Goal: Information Seeking & Learning: Find specific page/section

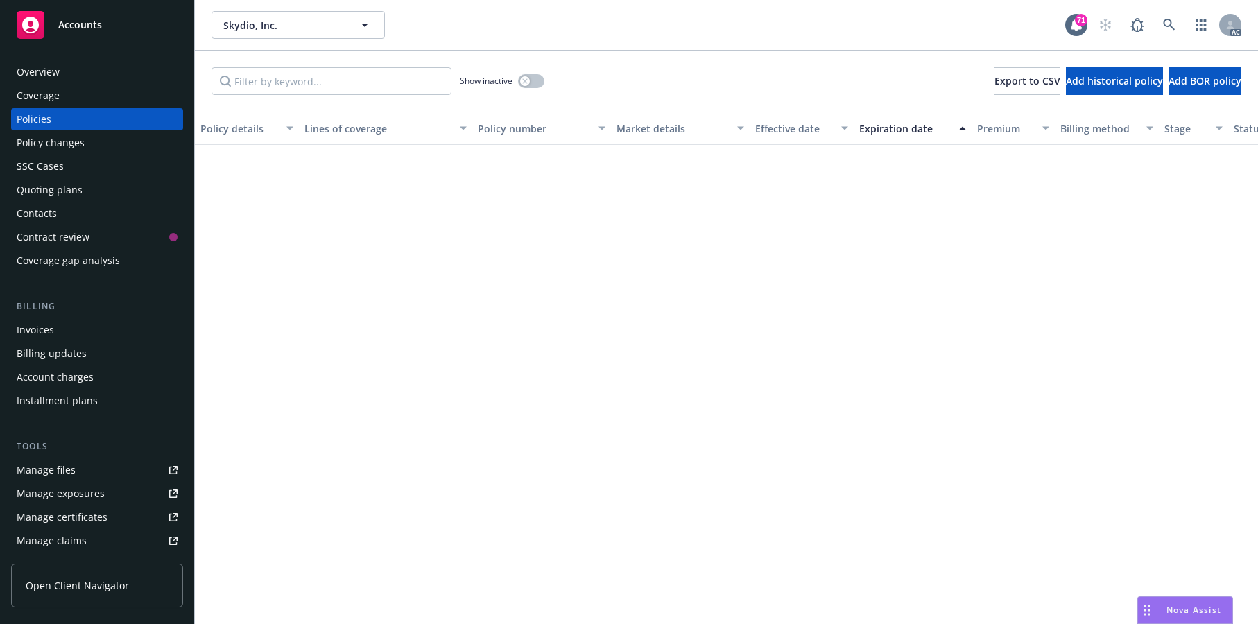
scroll to position [645, 0]
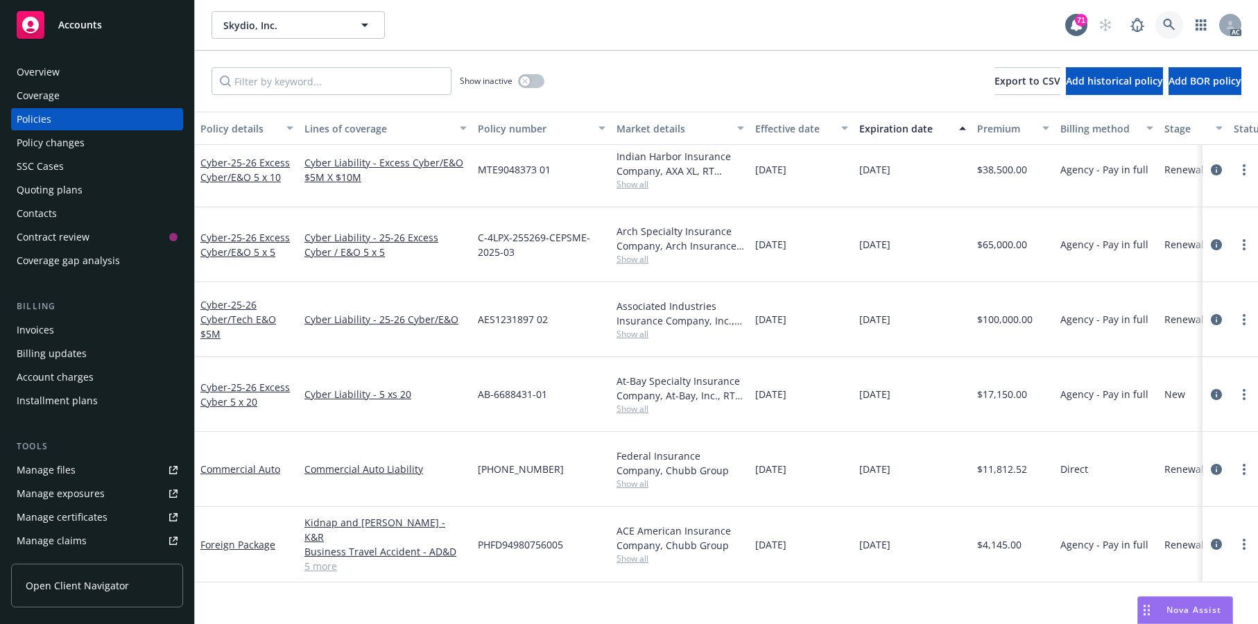
click at [1163, 31] on icon at bounding box center [1169, 25] width 12 height 12
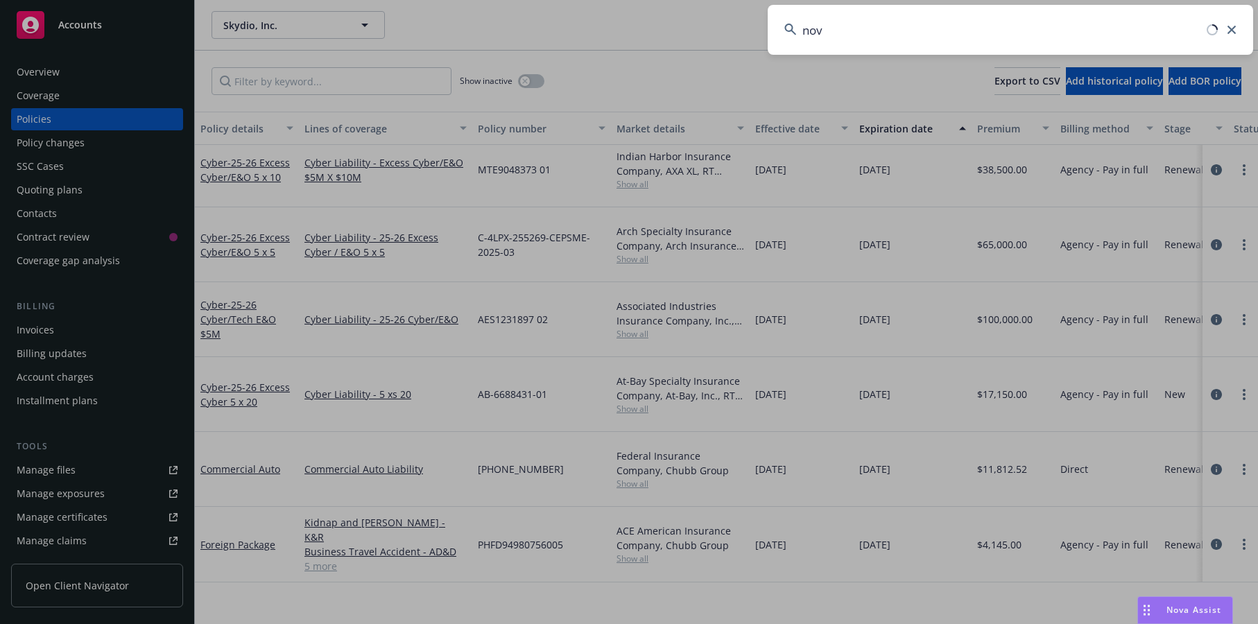
type input "novo"
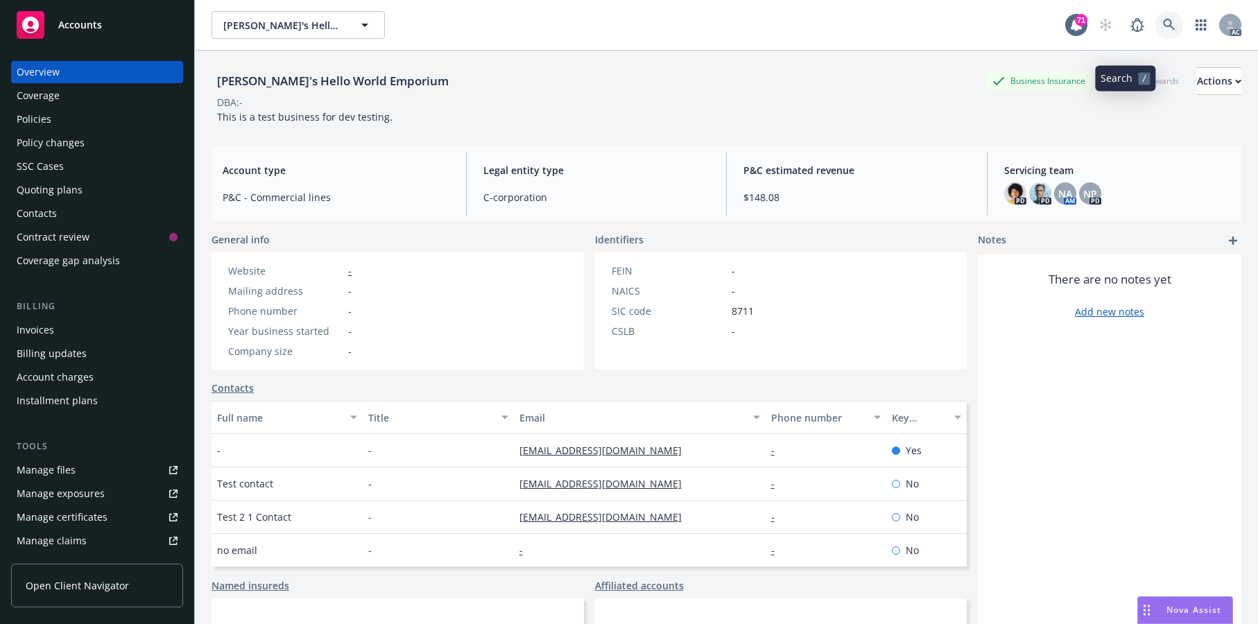
click at [1163, 31] on icon at bounding box center [1169, 25] width 12 height 12
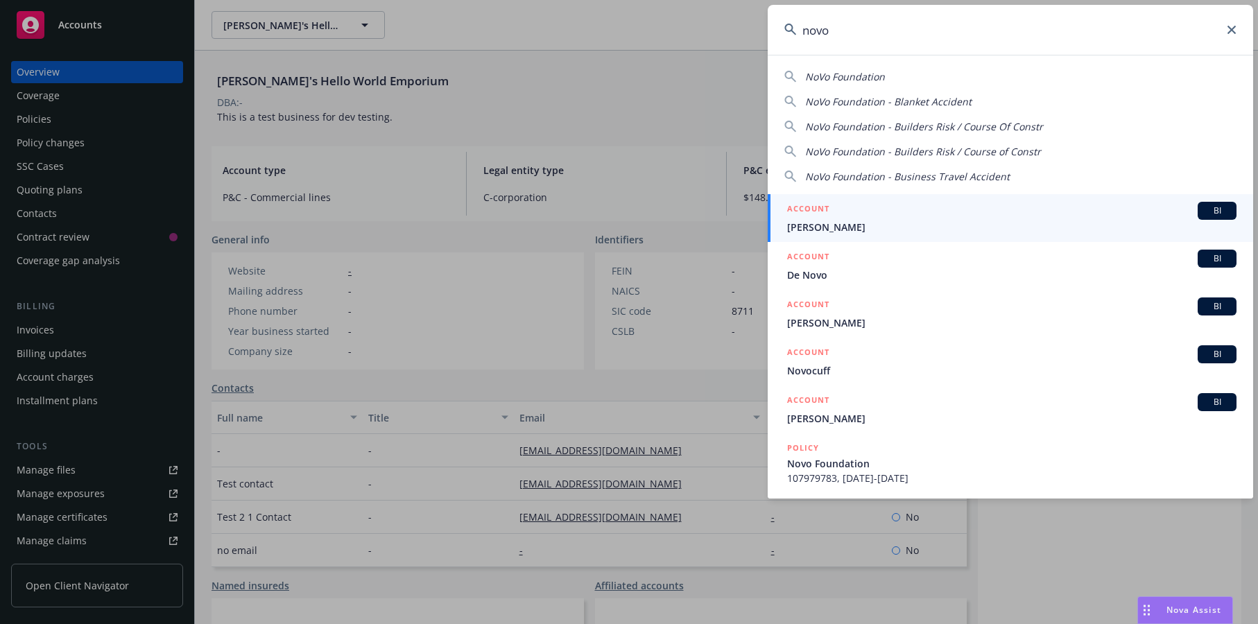
click at [871, 85] on div "NoVo Foundation NoVo Foundation - Blanket Accident NoVo Foundation - Builders R…" at bounding box center [1011, 124] width 486 height 120
click at [871, 84] on div "NoVo Foundation NoVo Foundation - Blanket Accident NoVo Foundation - Builders R…" at bounding box center [1011, 124] width 486 height 120
click at [850, 31] on input "novo" at bounding box center [1011, 30] width 486 height 50
type input "novo fou"
click at [846, 223] on span "NoVo Foundation" at bounding box center [1012, 227] width 450 height 15
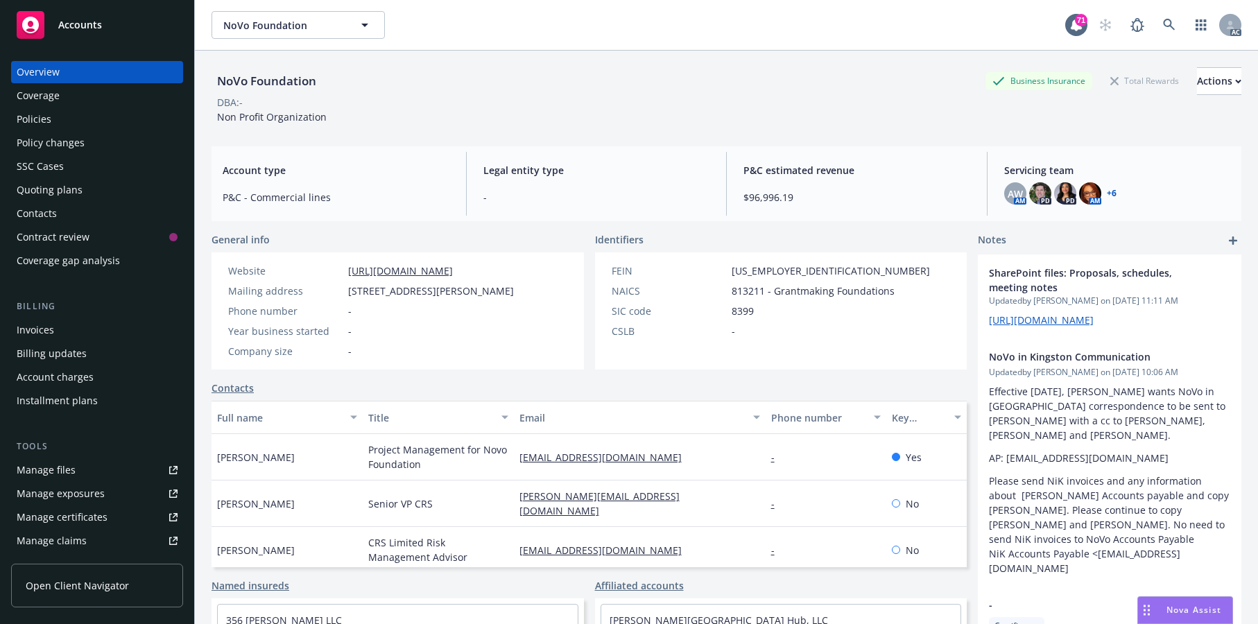
click at [46, 130] on div "Policies" at bounding box center [34, 119] width 35 height 22
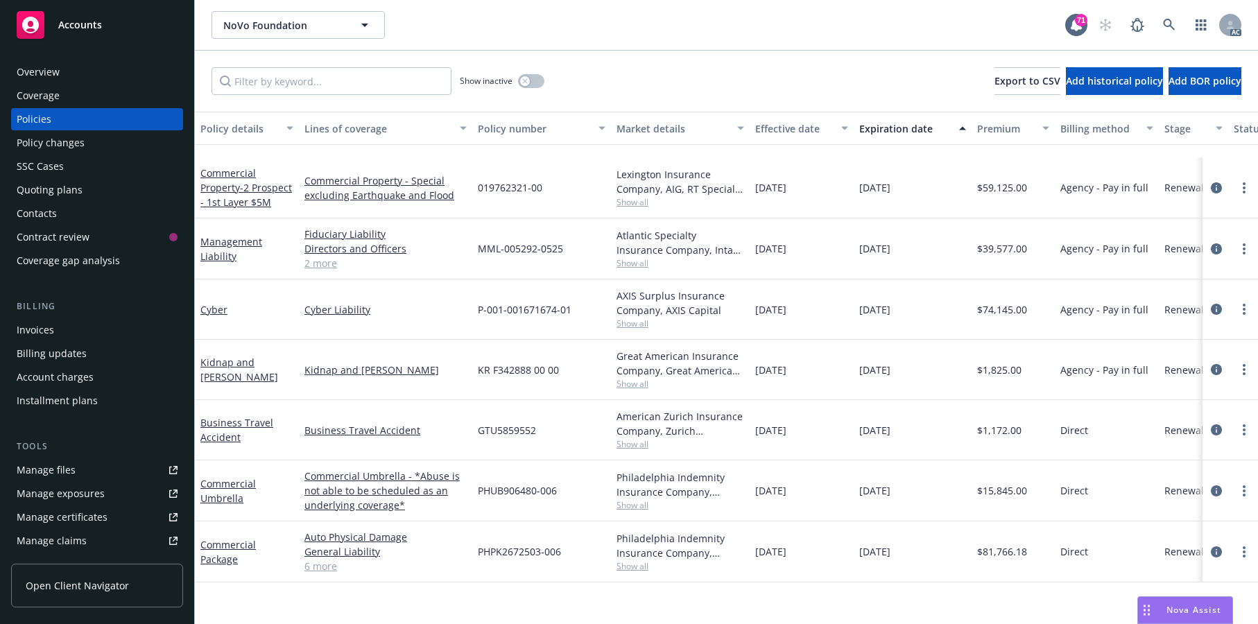
scroll to position [1422, 0]
click at [221, 566] on link "Commercial Package" at bounding box center [228, 552] width 56 height 28
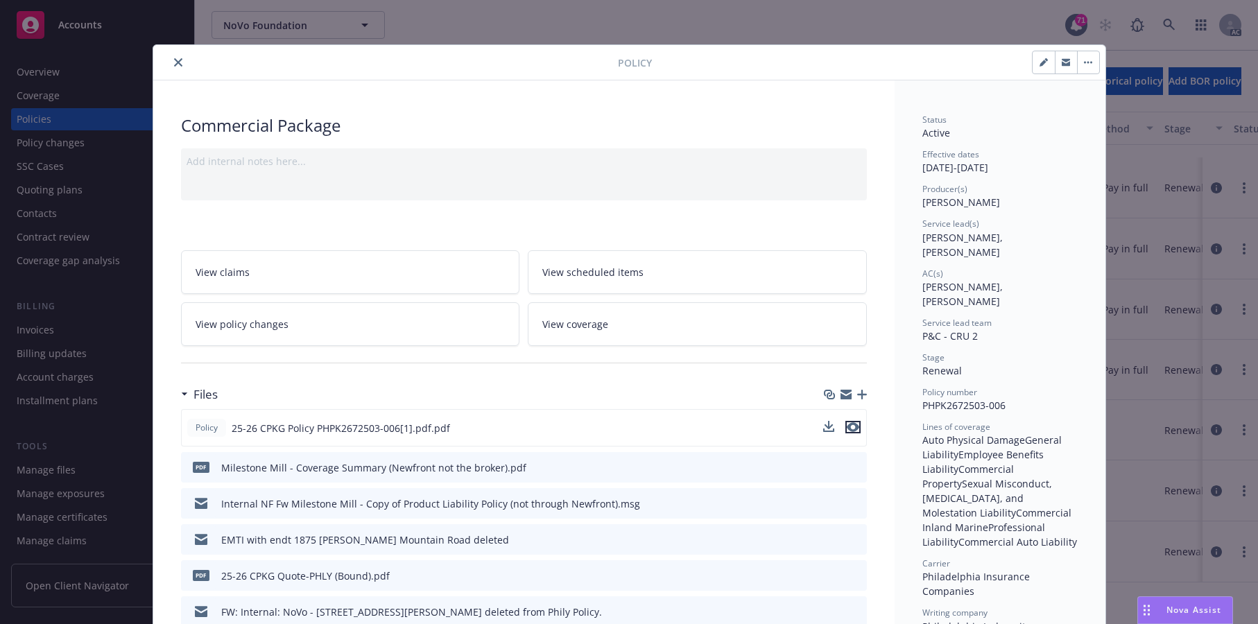
click at [852, 432] on icon "preview file" at bounding box center [853, 428] width 12 height 10
